Goal: Task Accomplishment & Management: Complete application form

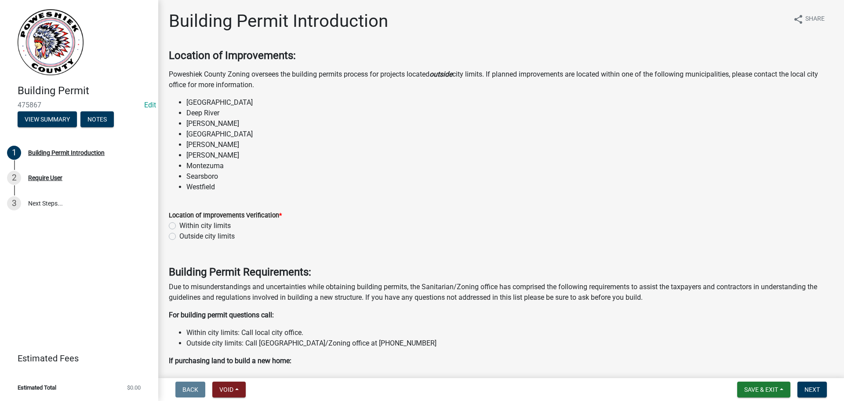
click at [179, 235] on label "Outside city limits" at bounding box center [206, 236] width 55 height 11
click at [179, 235] on input "Outside city limits" at bounding box center [182, 234] width 6 height 6
radio input "true"
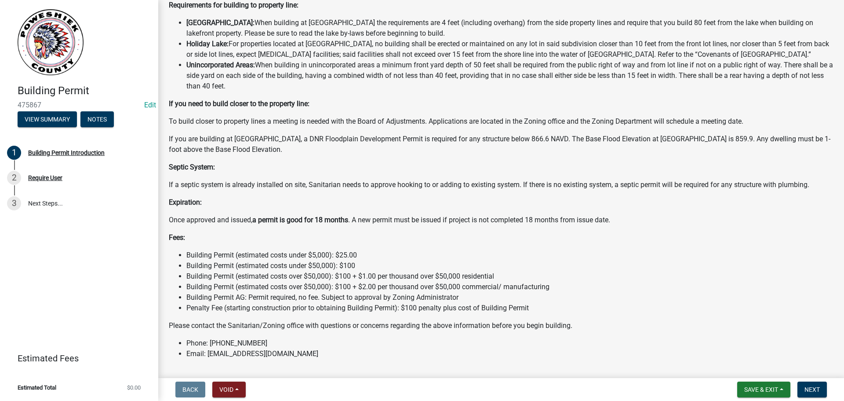
scroll to position [611, 0]
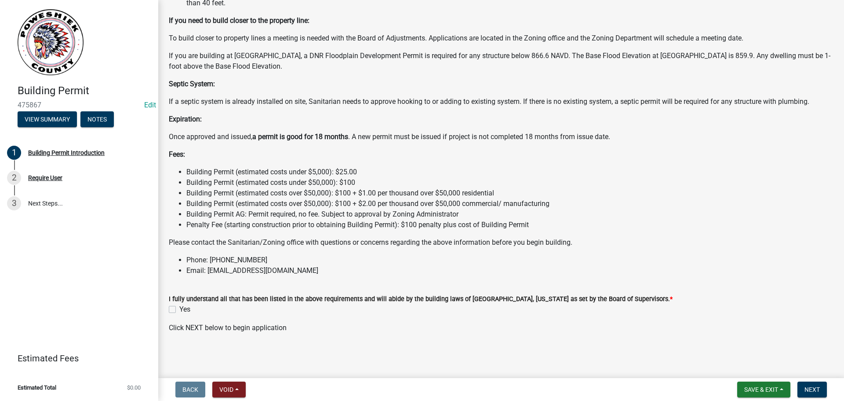
click at [179, 309] on label "Yes" at bounding box center [184, 309] width 11 height 11
click at [179, 309] on input "Yes" at bounding box center [182, 307] width 6 height 6
checkbox input "true"
click at [814, 392] on span "Next" at bounding box center [812, 389] width 15 height 7
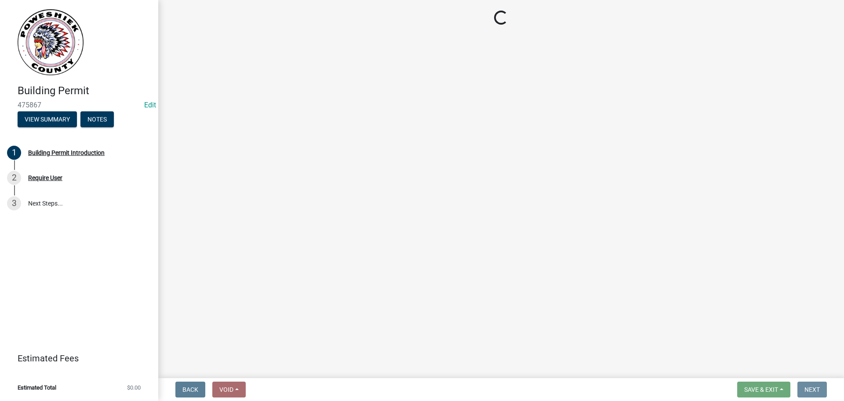
scroll to position [0, 0]
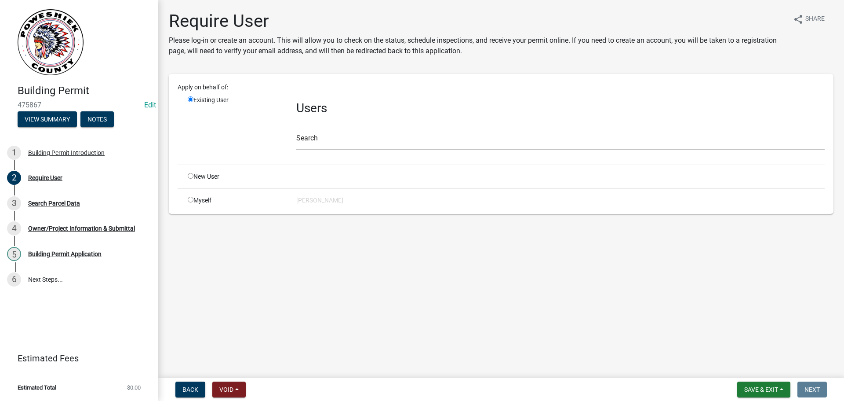
click at [193, 199] on input "radio" at bounding box center [191, 200] width 6 height 6
radio input "true"
radio input "false"
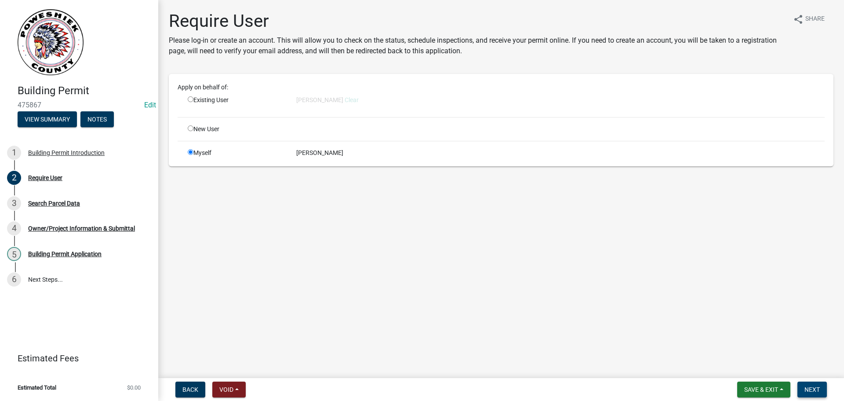
click at [813, 390] on span "Next" at bounding box center [812, 389] width 15 height 7
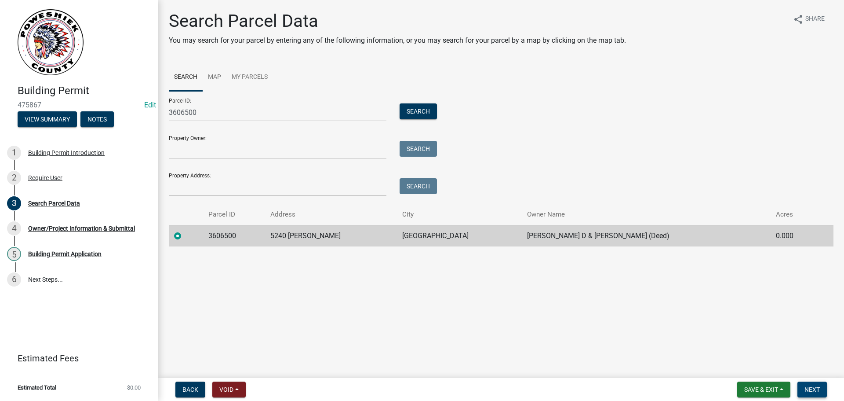
click at [813, 387] on span "Next" at bounding box center [812, 389] width 15 height 7
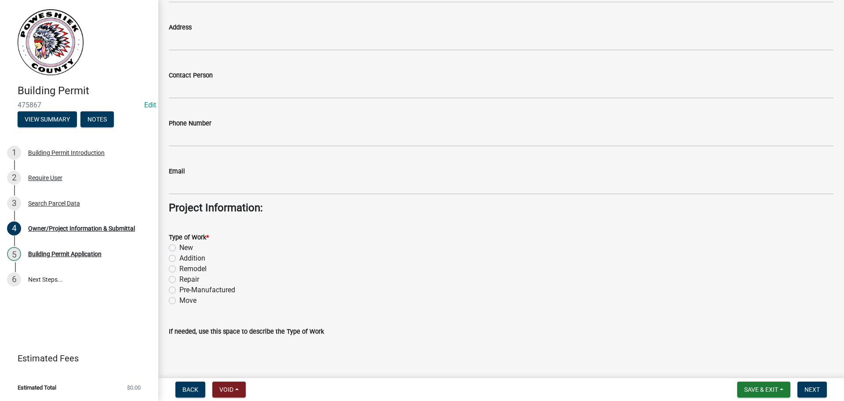
scroll to position [1275, 0]
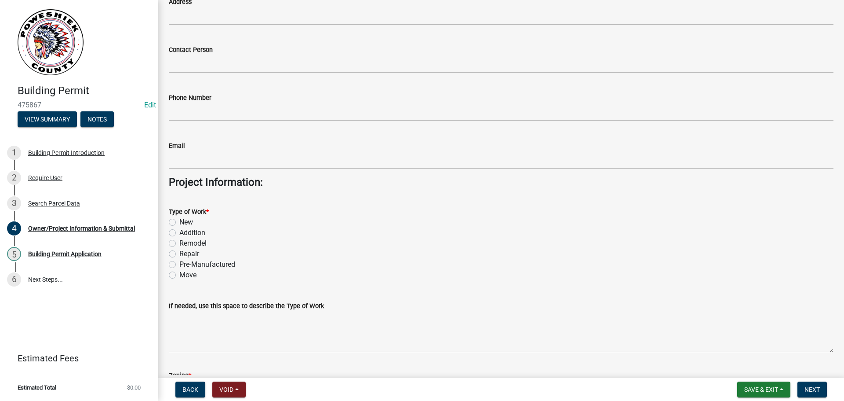
click at [179, 221] on label "New" at bounding box center [186, 222] width 14 height 11
click at [179, 221] on input "New" at bounding box center [182, 220] width 6 height 6
radio input "true"
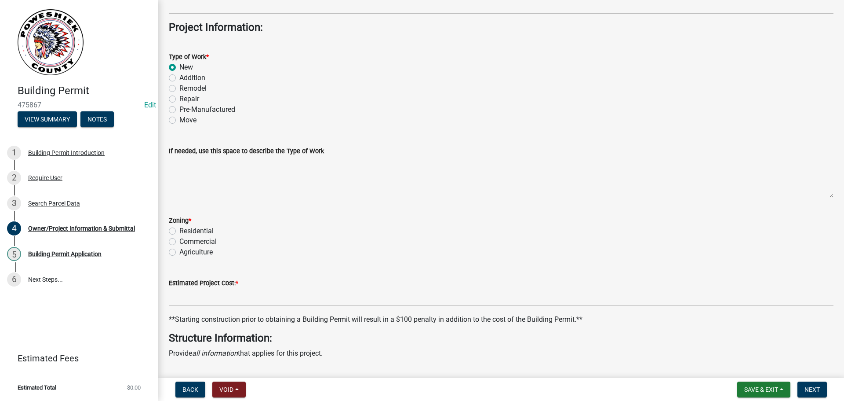
scroll to position [1451, 0]
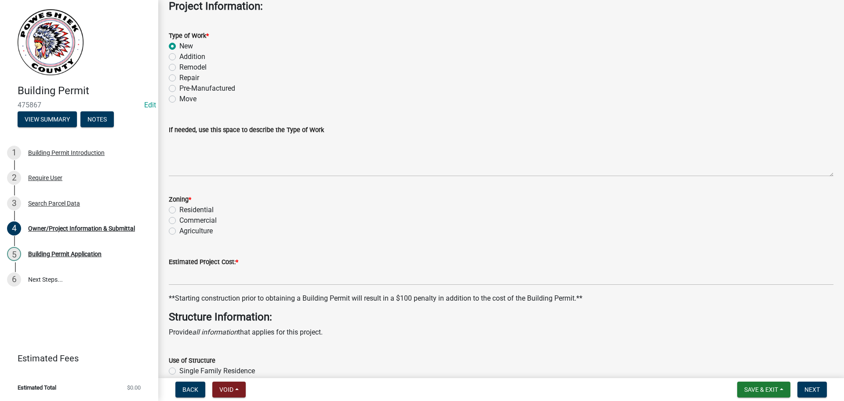
click at [179, 210] on label "Residential" at bounding box center [196, 209] width 34 height 11
click at [179, 210] on input "Residential" at bounding box center [182, 207] width 6 height 6
radio input "true"
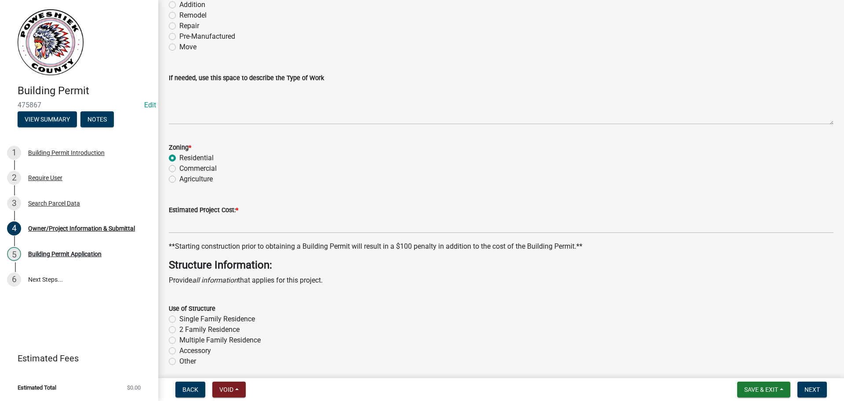
scroll to position [1627, 0]
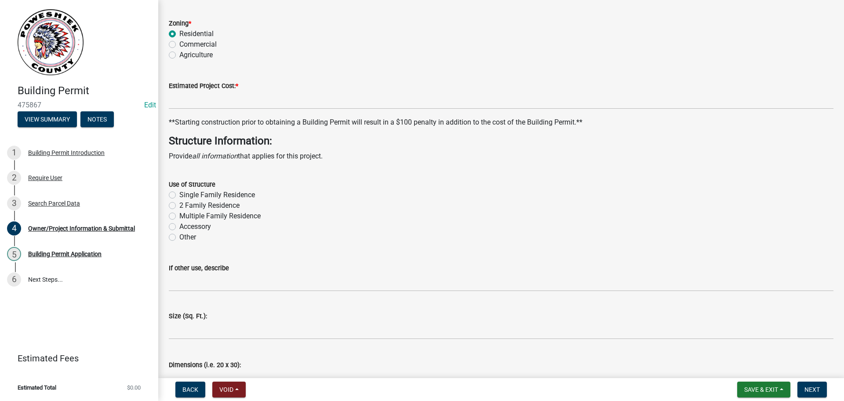
click at [179, 226] on label "Accessory" at bounding box center [195, 226] width 32 height 11
click at [179, 226] on input "Accessory" at bounding box center [182, 224] width 6 height 6
radio input "true"
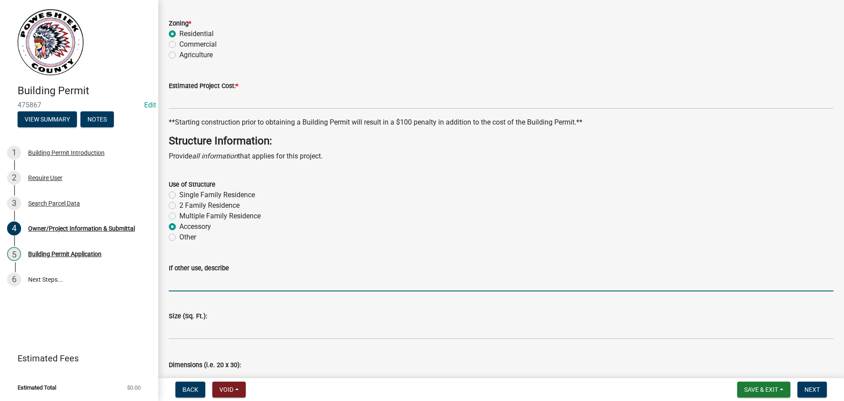
click at [189, 281] on input "If other use, describe" at bounding box center [501, 282] width 665 height 18
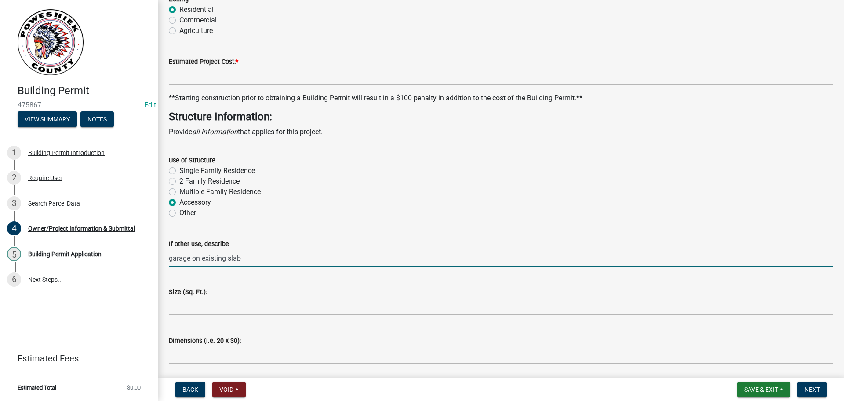
scroll to position [1671, 0]
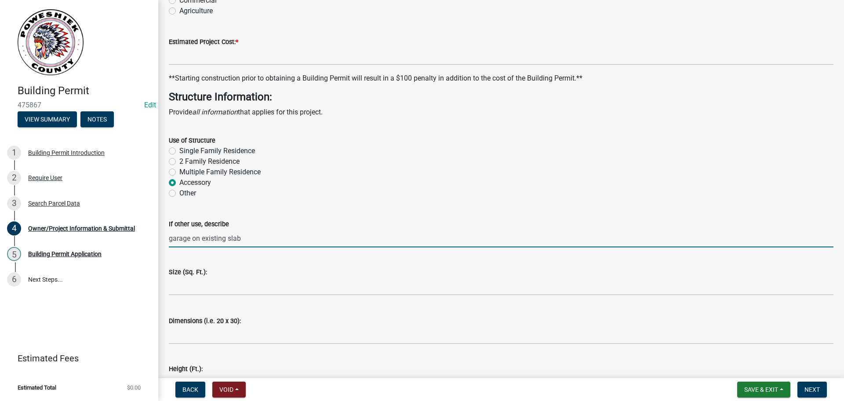
type input "garage on existing slab"
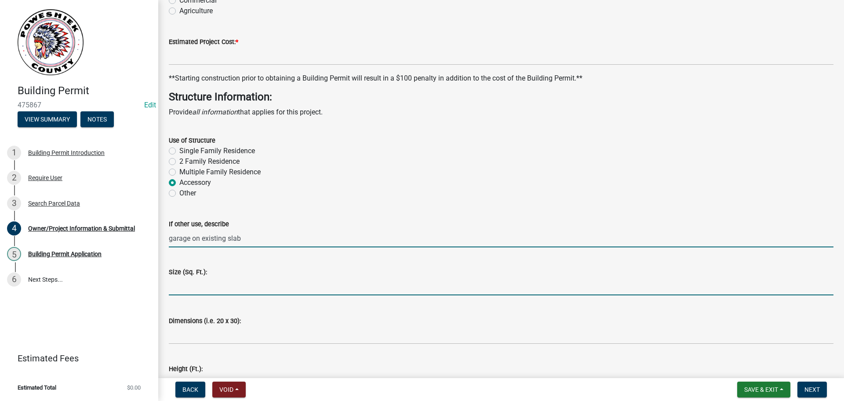
click at [188, 287] on input "text" at bounding box center [501, 286] width 665 height 18
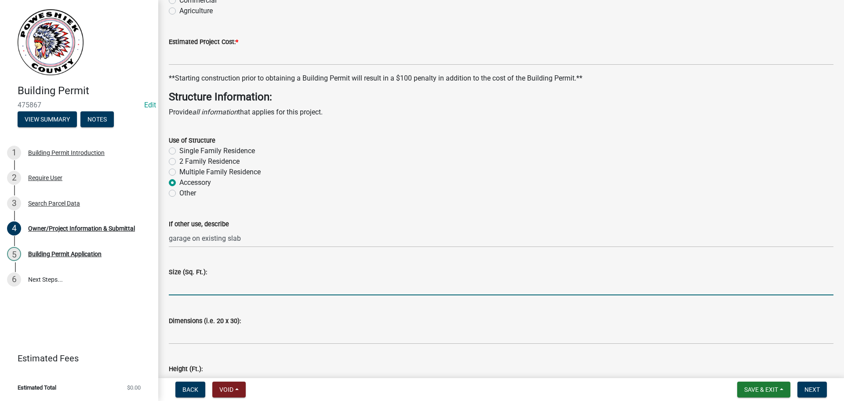
type input "6"
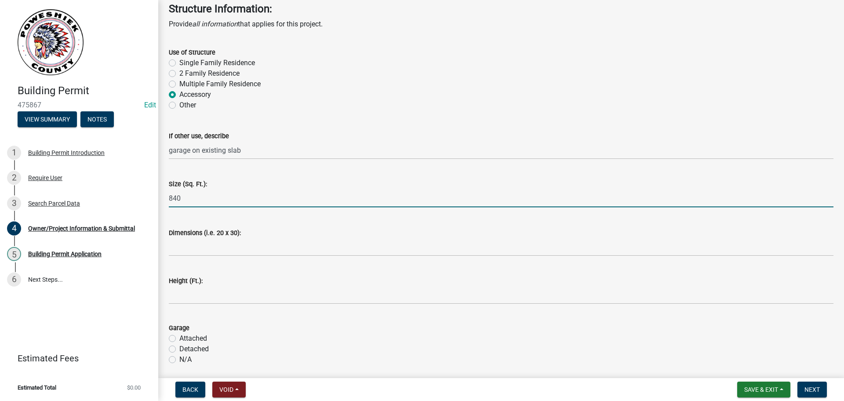
type input "840"
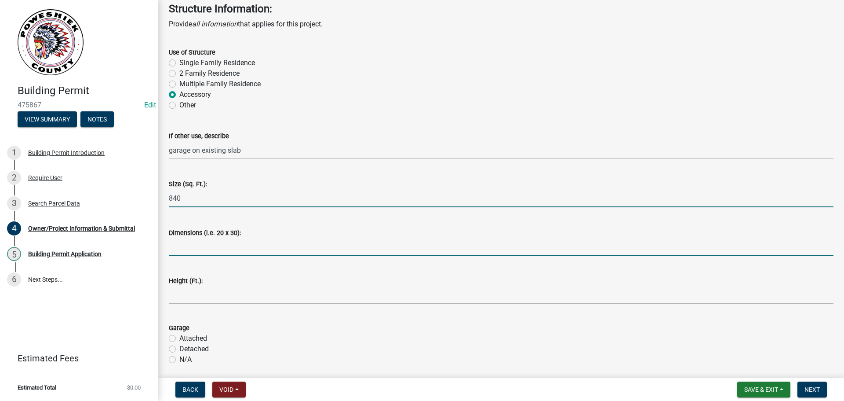
click at [205, 247] on input "Dimensions (i.e. 20 x 30):" at bounding box center [501, 247] width 665 height 18
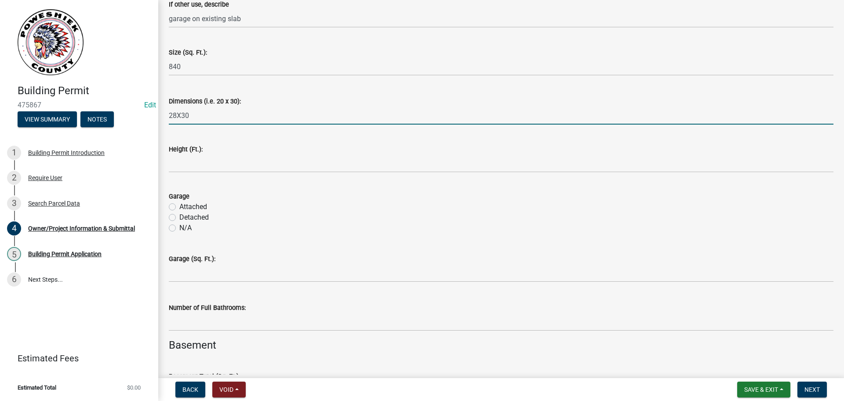
scroll to position [1891, 0]
type input "28X30"
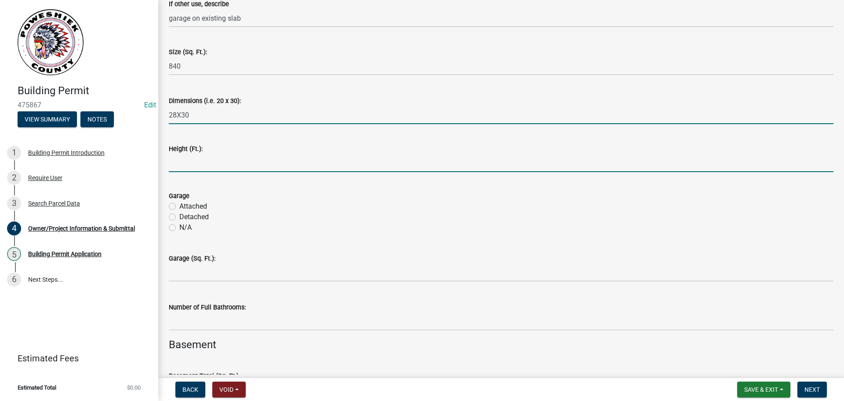
click at [179, 162] on input "text" at bounding box center [501, 163] width 665 height 18
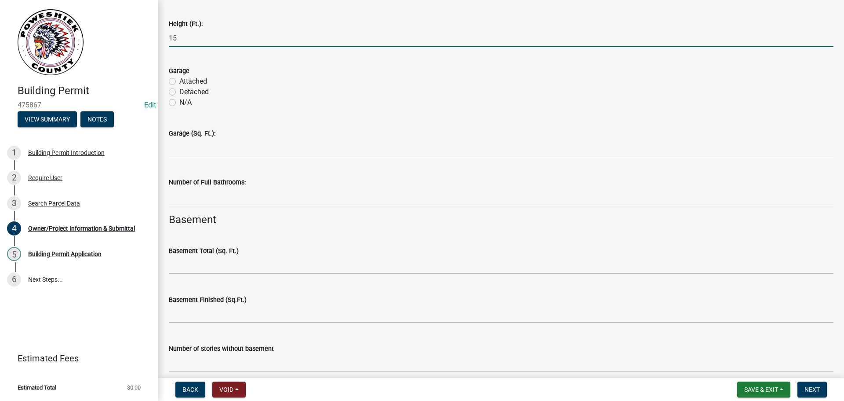
scroll to position [2023, 0]
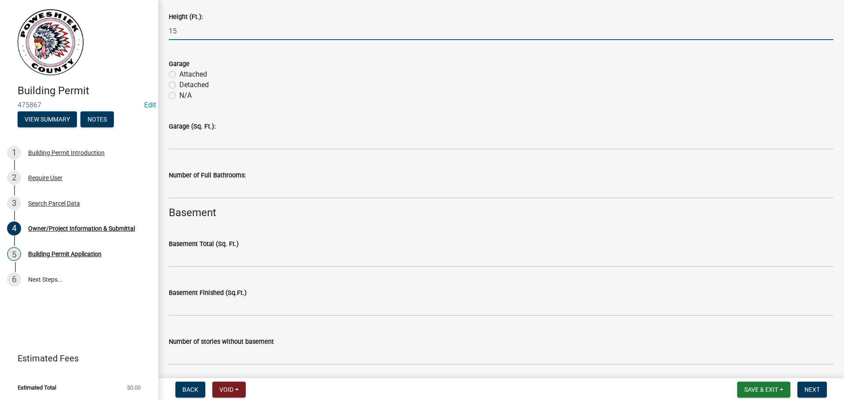
type input "15"
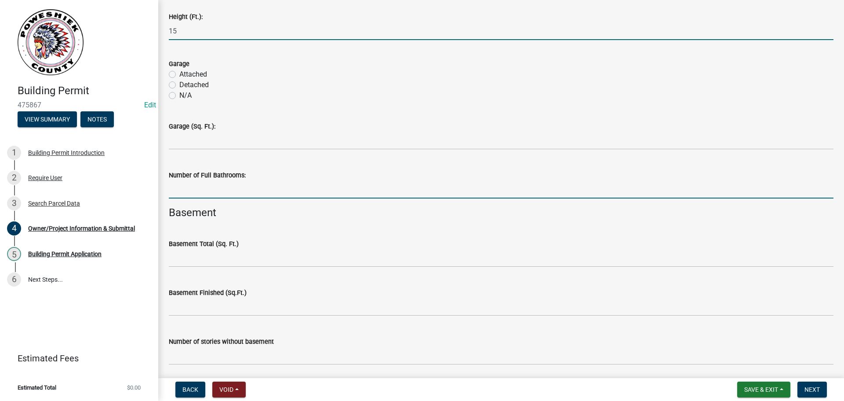
click at [183, 188] on input "text" at bounding box center [501, 189] width 665 height 18
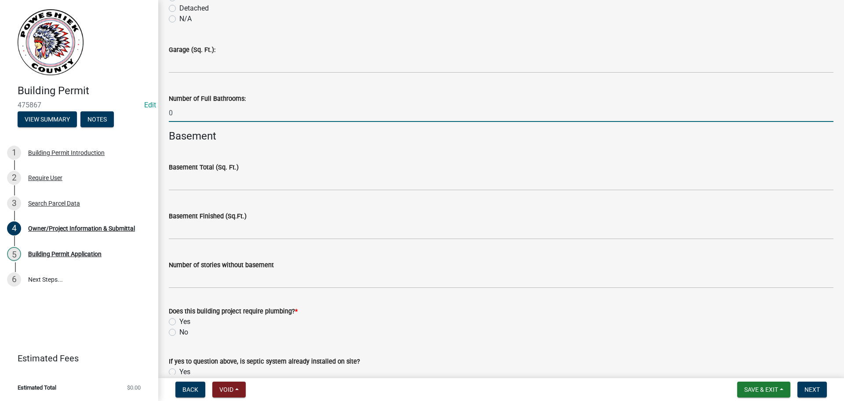
scroll to position [2111, 0]
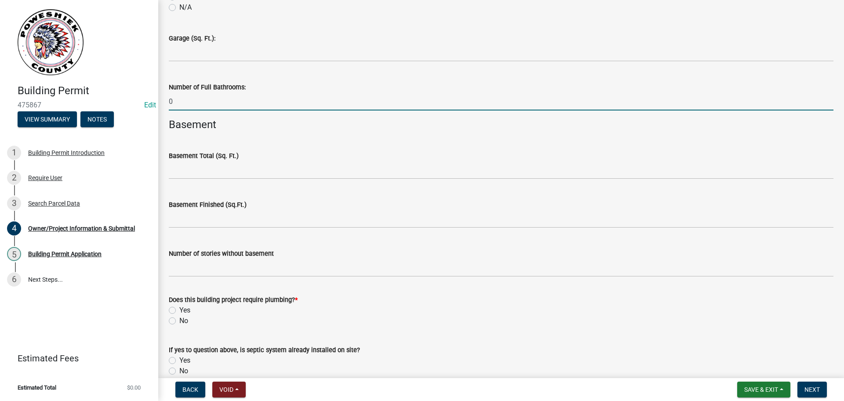
type input "0"
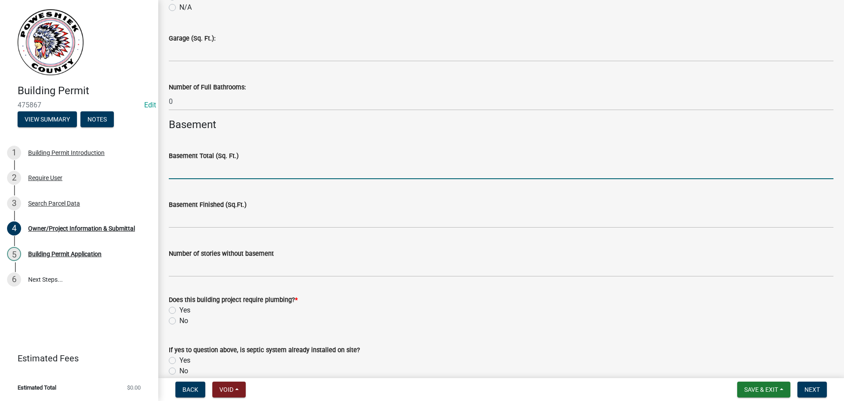
click at [192, 175] on input "text" at bounding box center [501, 170] width 665 height 18
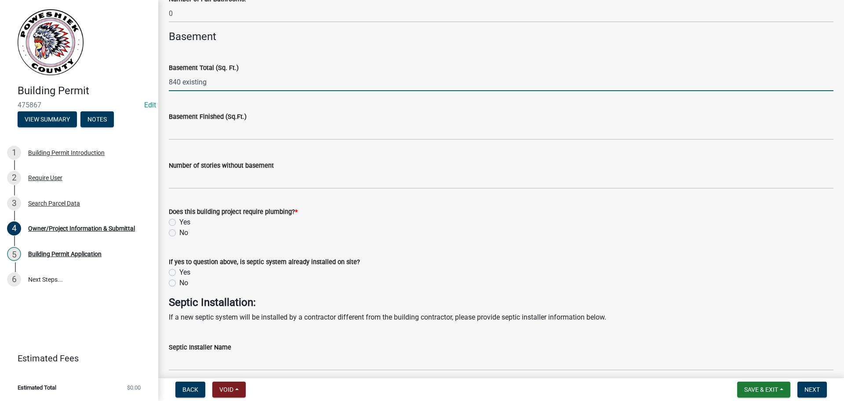
scroll to position [2243, 0]
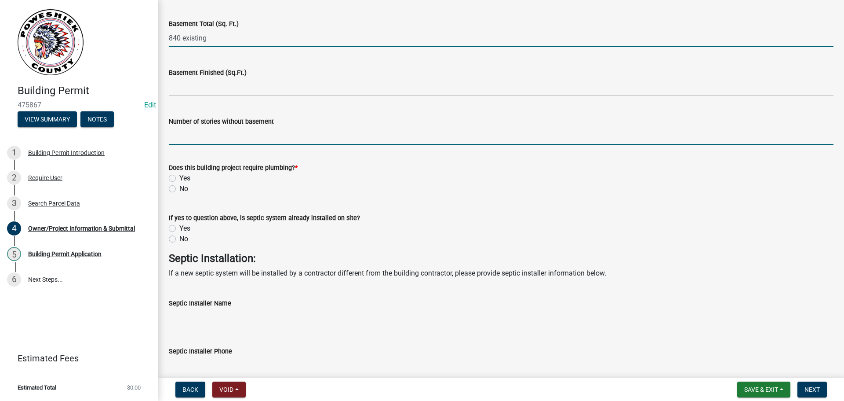
type input "840"
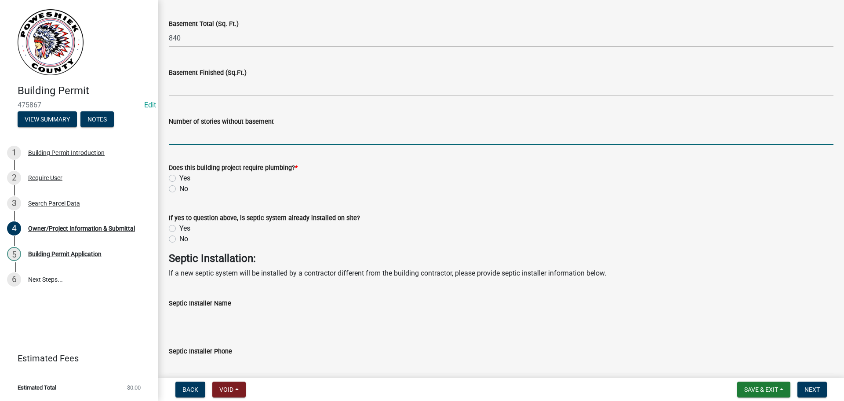
click at [223, 140] on input "Number of stories without basement" at bounding box center [501, 136] width 665 height 18
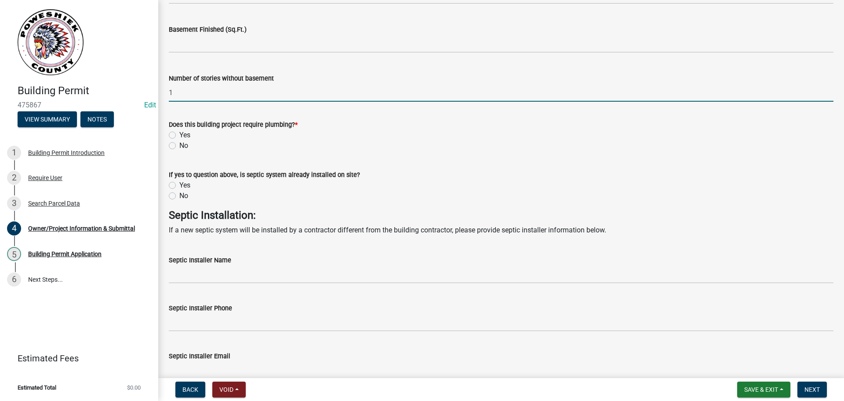
scroll to position [2287, 0]
type input "1"
click at [179, 146] on label "No" at bounding box center [183, 144] width 9 height 11
click at [179, 145] on input "No" at bounding box center [182, 142] width 6 height 6
radio input "true"
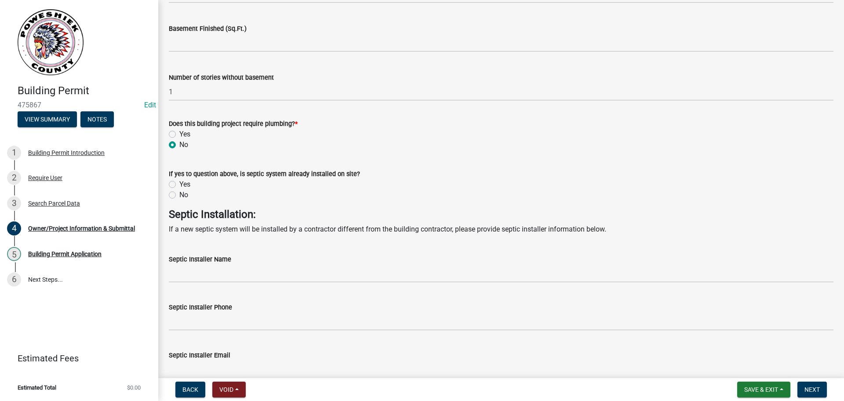
click at [179, 195] on label "No" at bounding box center [183, 195] width 9 height 11
click at [179, 195] on input "No" at bounding box center [182, 193] width 6 height 6
radio input "true"
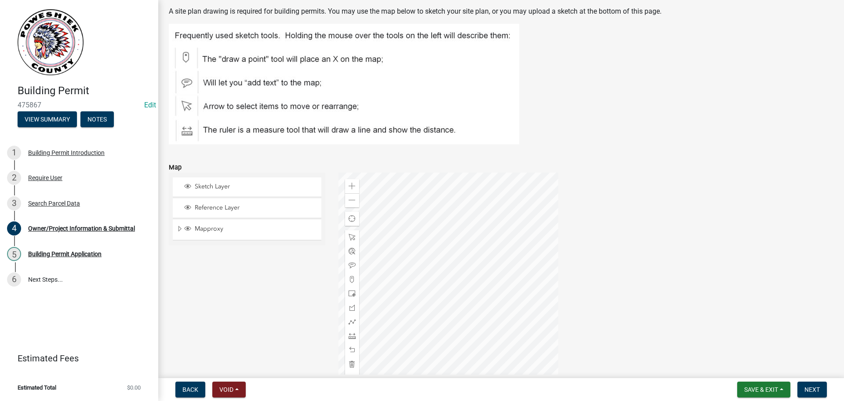
scroll to position [2726, 0]
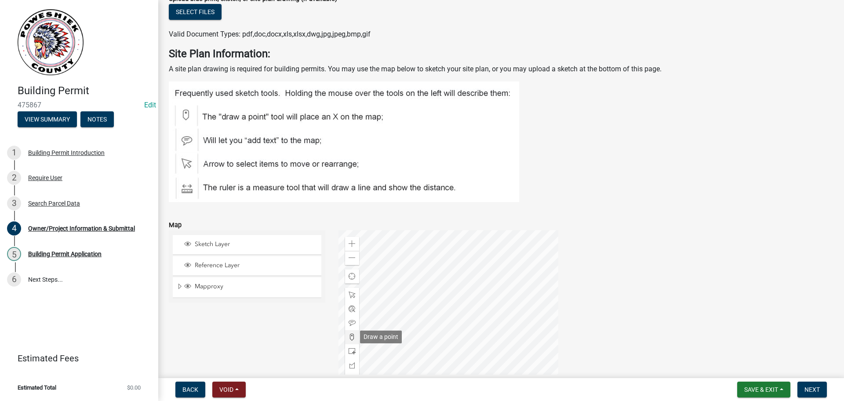
click at [351, 336] on span at bounding box center [352, 336] width 7 height 7
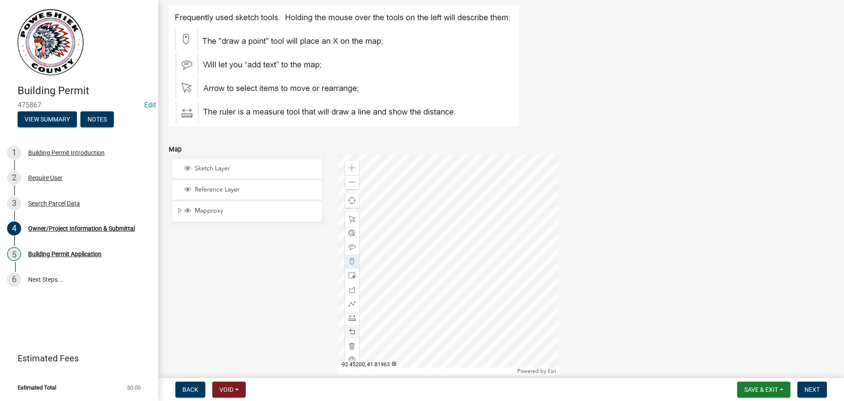
click at [487, 169] on div at bounding box center [449, 264] width 220 height 220
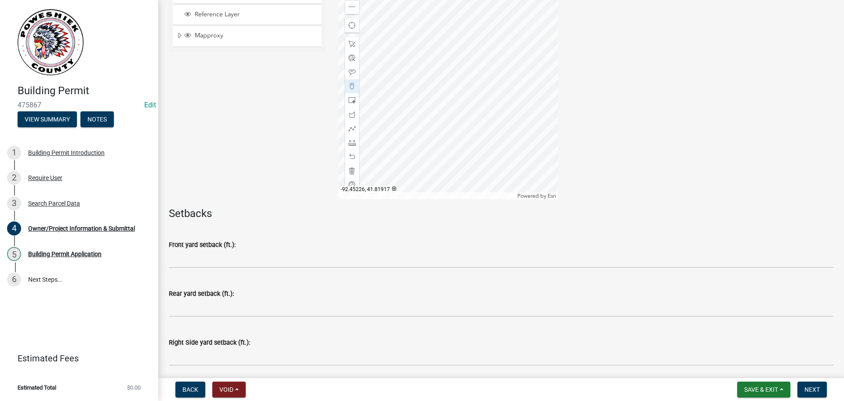
scroll to position [2978, 0]
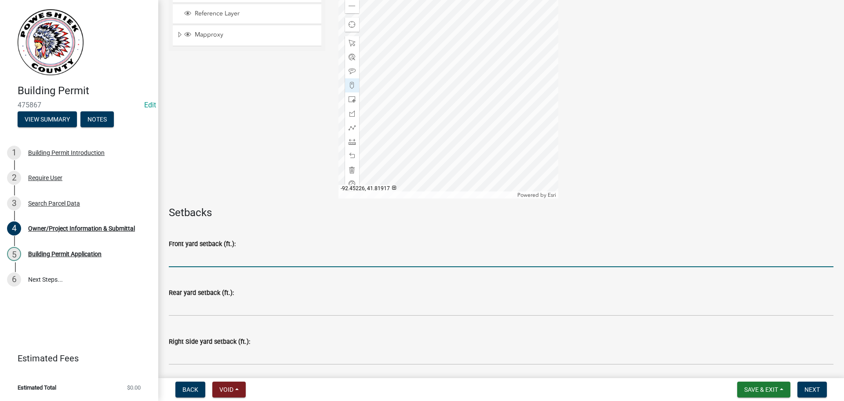
click at [270, 260] on input "text" at bounding box center [501, 258] width 665 height 18
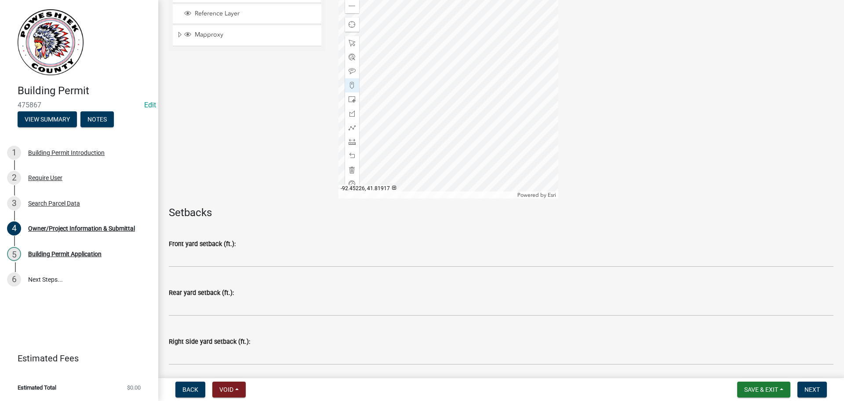
drag, startPoint x: 309, startPoint y: 151, endPoint x: 303, endPoint y: 160, distance: 10.7
click at [303, 160] on div "Sketch Layer Reference Layer Mapproxy Corner Certificates Ag Landuse Corp Limit…" at bounding box center [247, 88] width 170 height 220
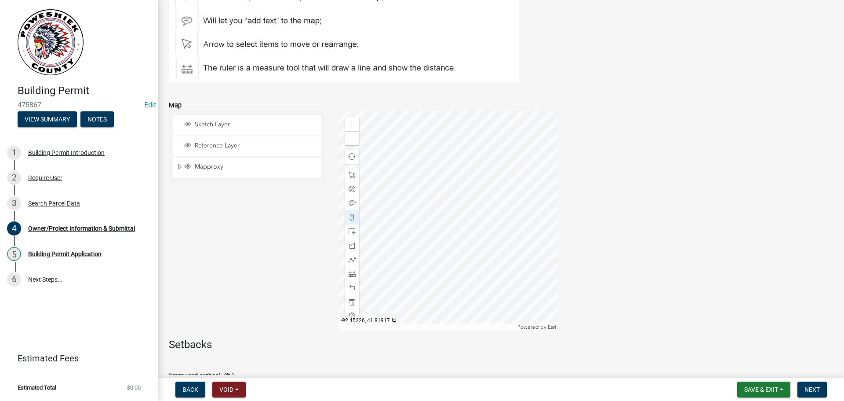
scroll to position [2934, 0]
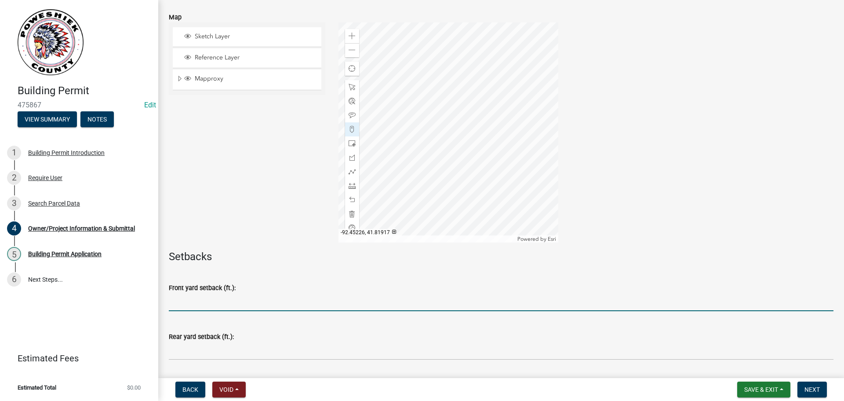
click at [190, 299] on input "text" at bounding box center [501, 302] width 665 height 18
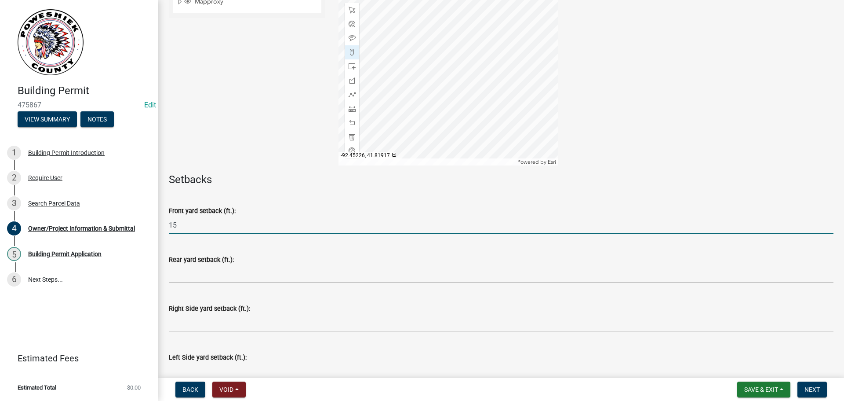
scroll to position [3022, 0]
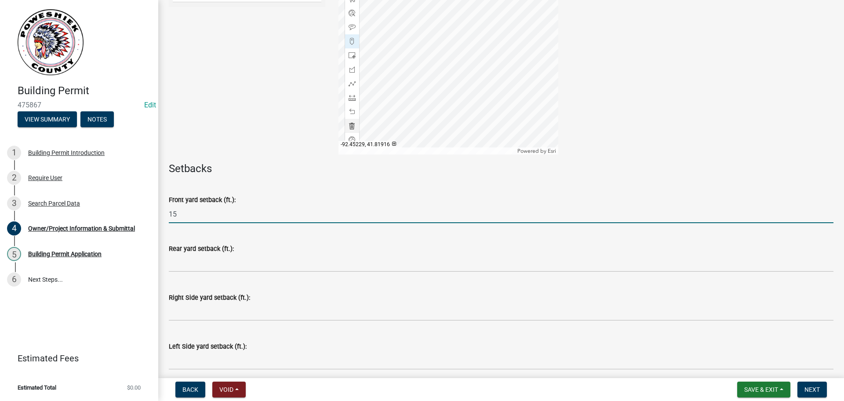
type input "15"
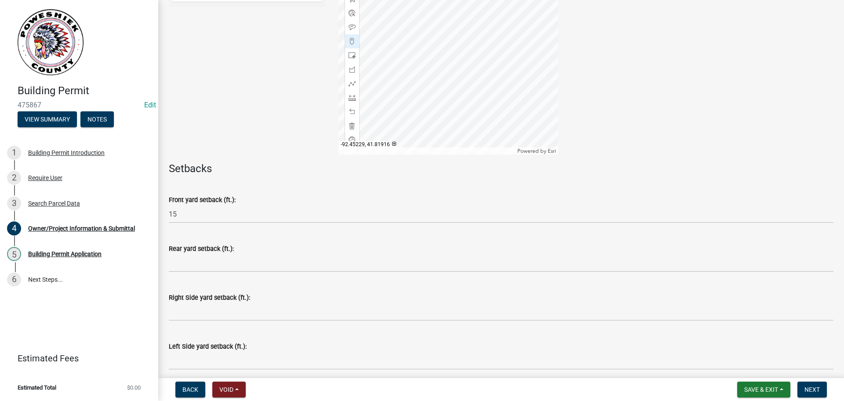
click at [491, 63] on div at bounding box center [449, 44] width 220 height 220
click at [351, 99] on span at bounding box center [352, 97] width 7 height 7
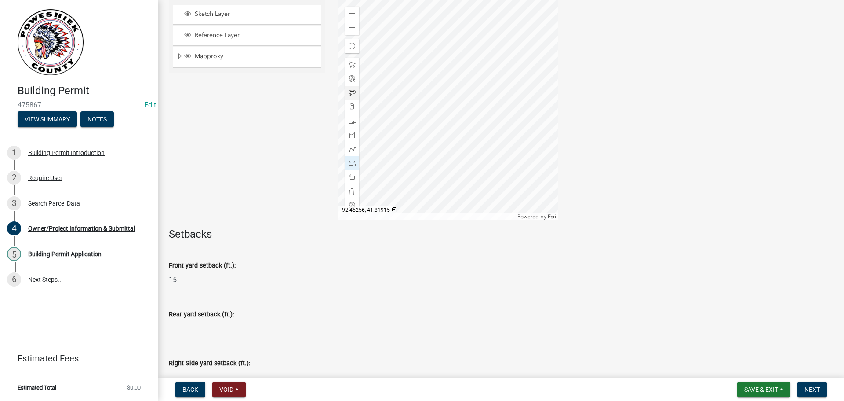
click at [423, 131] on div at bounding box center [449, 110] width 220 height 220
click at [418, 113] on div at bounding box center [449, 110] width 220 height 220
click at [446, 77] on div at bounding box center [449, 110] width 220 height 220
click at [349, 192] on span at bounding box center [352, 191] width 7 height 7
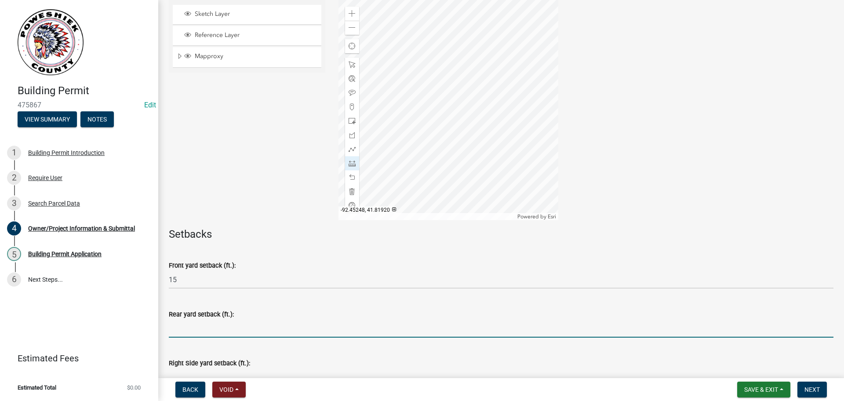
click at [201, 325] on input "text" at bounding box center [501, 328] width 665 height 18
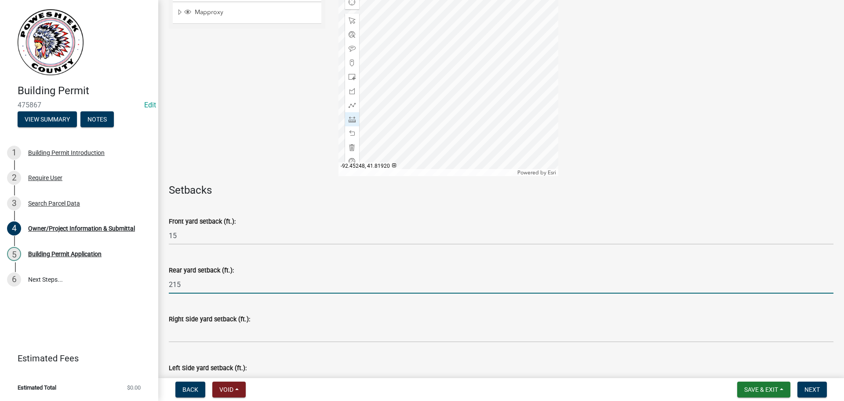
type input "215"
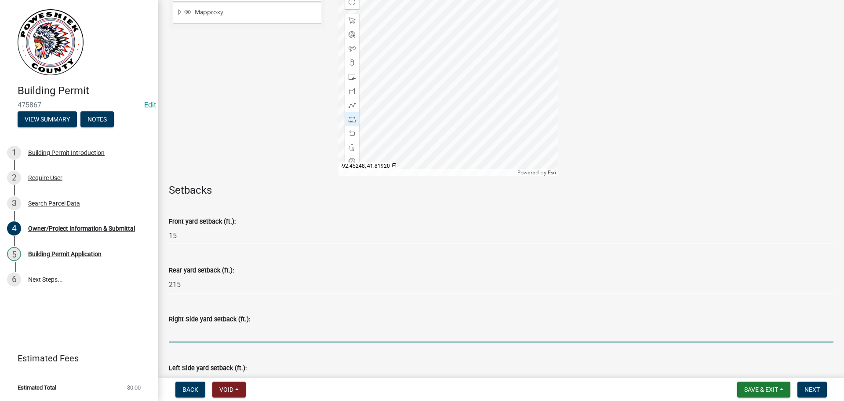
click at [187, 332] on input "text" at bounding box center [501, 333] width 665 height 18
type input "5"
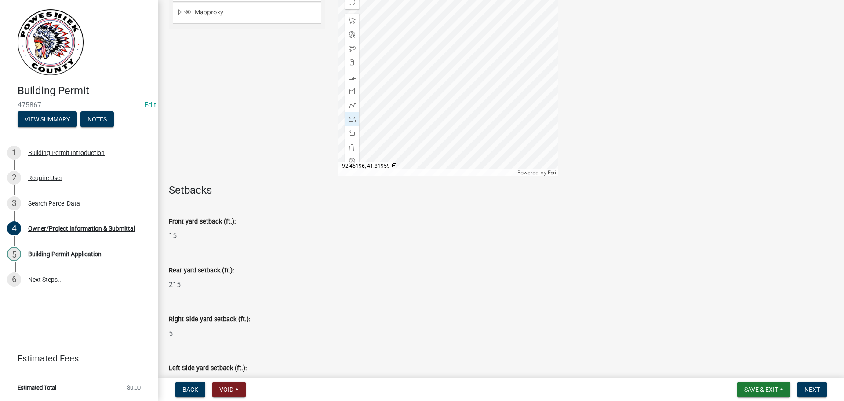
click at [469, 13] on div at bounding box center [449, 66] width 220 height 220
click at [349, 147] on span at bounding box center [352, 147] width 7 height 7
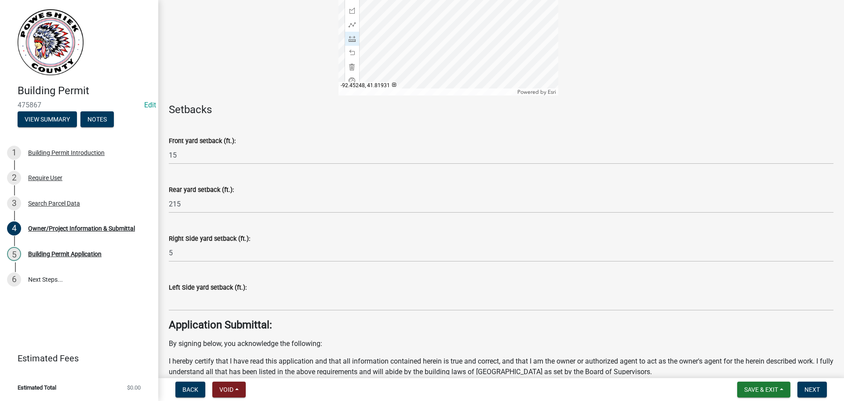
scroll to position [3088, 0]
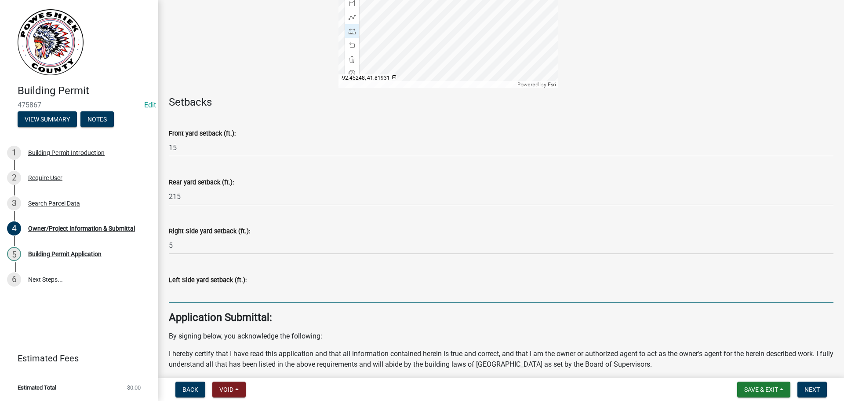
click at [193, 291] on input "text" at bounding box center [501, 294] width 665 height 18
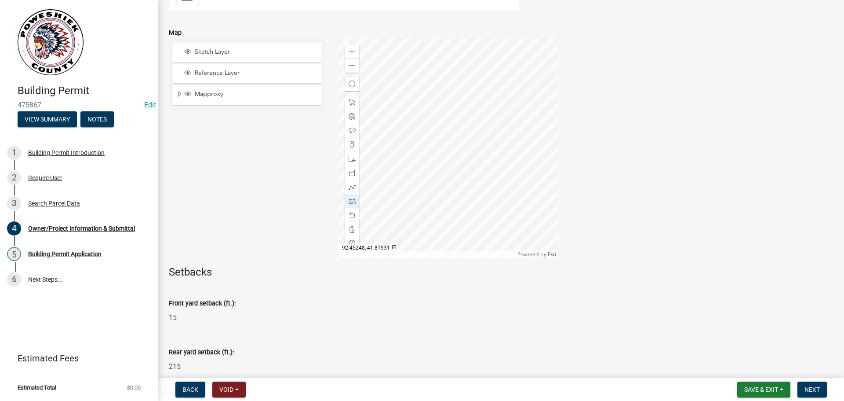
scroll to position [2912, 0]
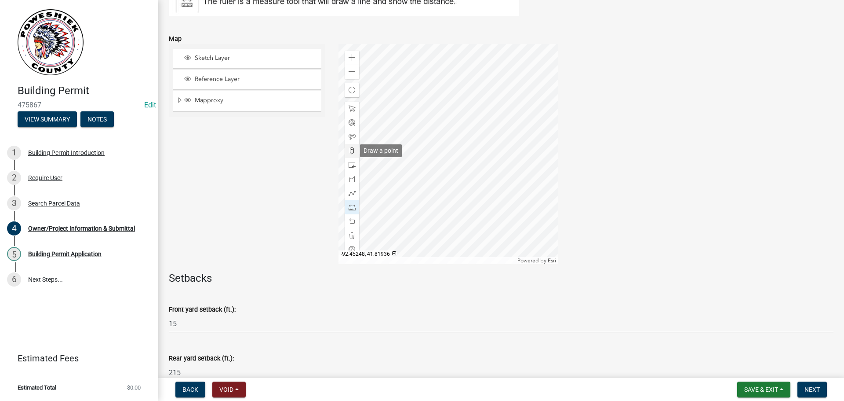
type input "18"
click at [349, 151] on span at bounding box center [352, 150] width 7 height 7
click at [459, 92] on div at bounding box center [449, 154] width 220 height 220
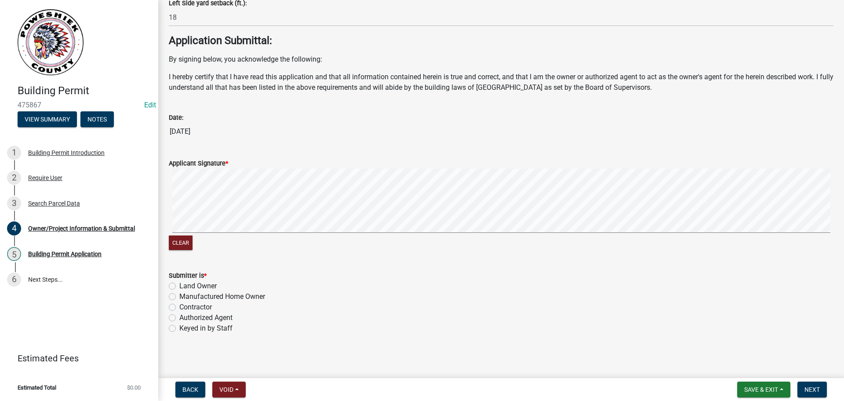
scroll to position [3366, 0]
click at [179, 327] on label "Keyed in by Staff" at bounding box center [205, 326] width 53 height 11
click at [179, 327] on input "Keyed in by Staff" at bounding box center [182, 324] width 6 height 6
radio input "true"
click at [759, 388] on span "Save & Exit" at bounding box center [761, 389] width 34 height 7
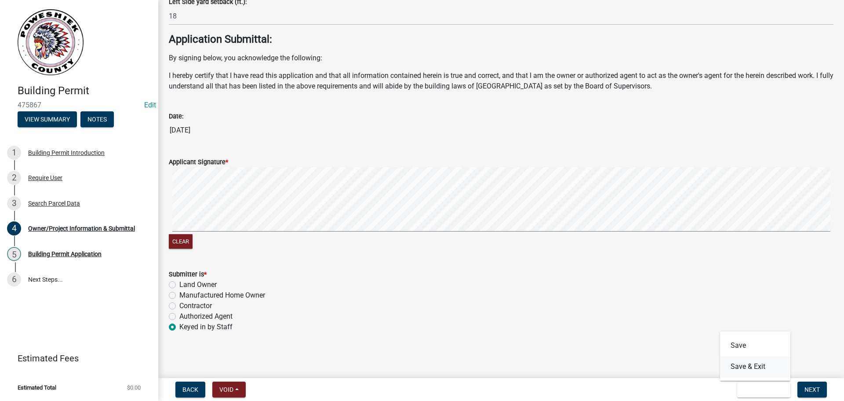
click at [735, 365] on button "Save & Exit" at bounding box center [755, 366] width 70 height 21
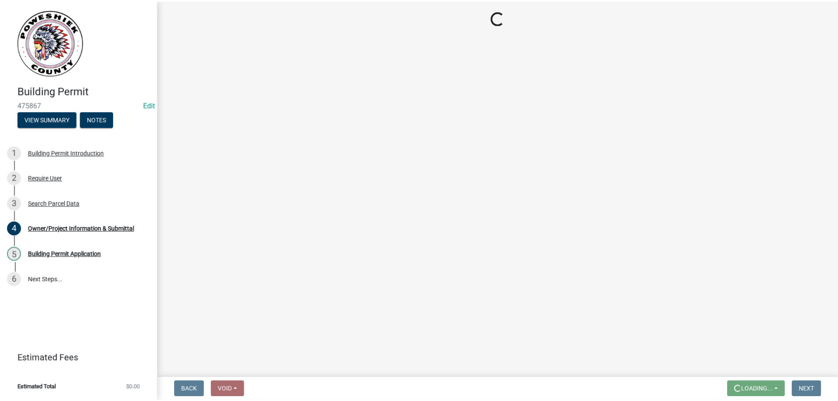
scroll to position [0, 0]
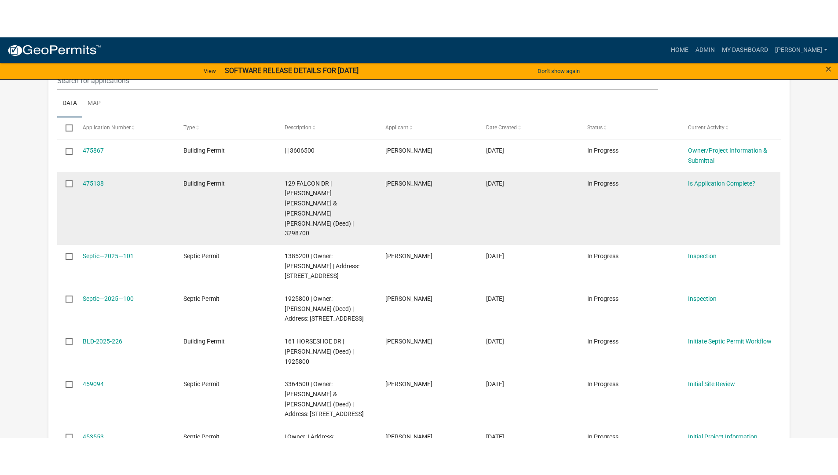
scroll to position [252, 0]
